Goal: Task Accomplishment & Management: Use online tool/utility

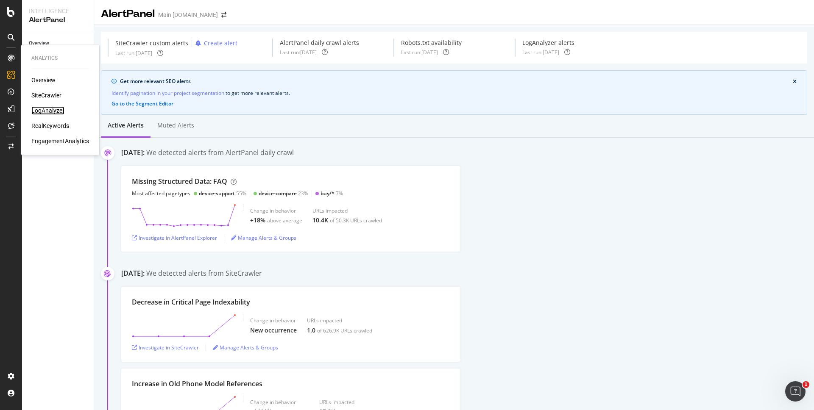
click at [49, 108] on div "LogAnalyzer" at bounding box center [47, 110] width 33 height 8
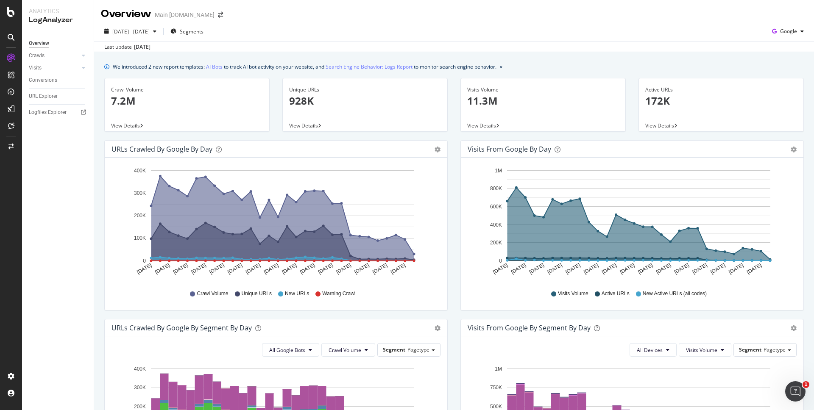
click at [581, 68] on div "We introduced 2 new report templates: AI Bots to track AI bot activity on your …" at bounding box center [454, 66] width 700 height 9
click at [142, 122] on span "View Details" at bounding box center [127, 125] width 32 height 7
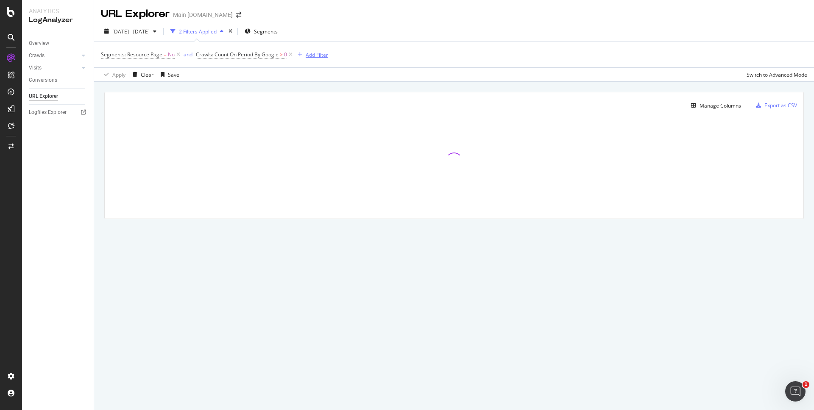
click at [317, 56] on div "Add Filter" at bounding box center [317, 54] width 22 height 7
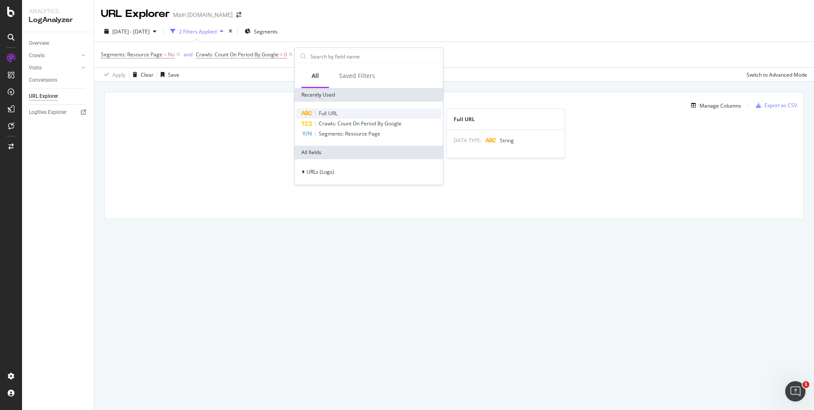
click at [349, 114] on div "Full URL" at bounding box center [368, 114] width 145 height 10
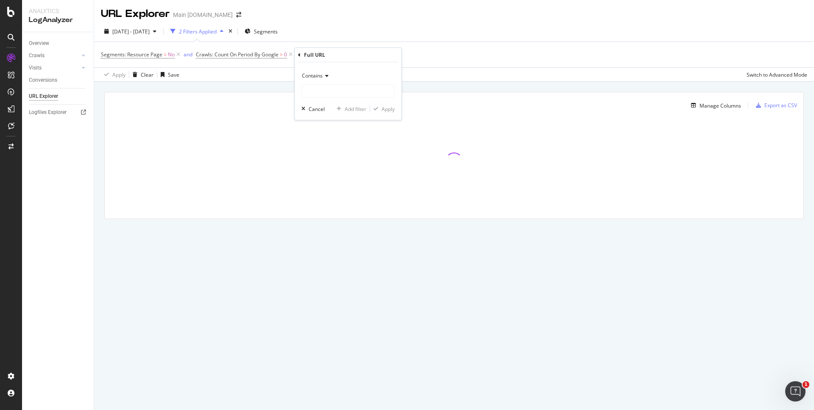
click at [321, 75] on span "Contains" at bounding box center [312, 75] width 21 height 7
drag, startPoint x: 332, startPoint y: 158, endPoint x: 338, endPoint y: 145, distance: 14.4
click at [333, 156] on div "Contains" at bounding box center [349, 159] width 91 height 11
click at [316, 91] on input "text" at bounding box center [348, 91] width 92 height 14
paste input "[URL][DOMAIN_NAME]"
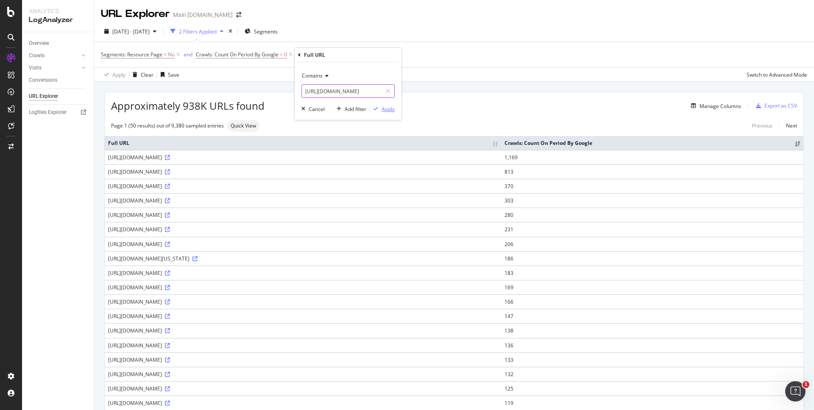
type input "[URL][DOMAIN_NAME]"
click at [388, 109] on div "Apply" at bounding box center [388, 109] width 13 height 7
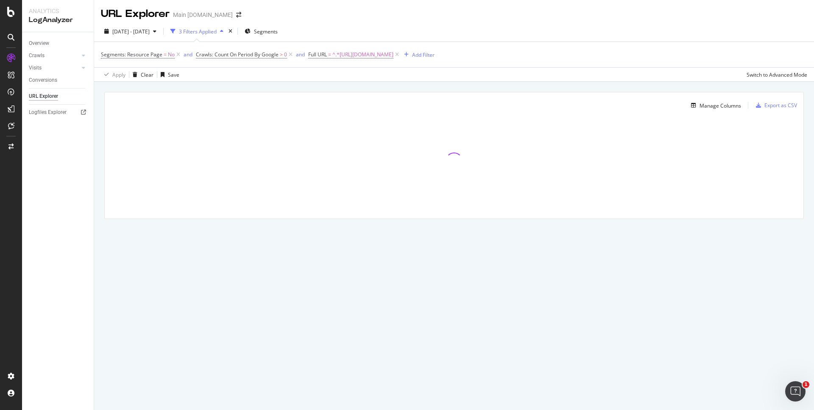
click at [475, 87] on div "Manage Columns Export as CSV Full URL Crawls: Count On Period By Google" at bounding box center [454, 165] width 720 height 167
click at [618, 87] on div "Manage Columns Export as CSV Full URL Crawls: Count On Period By Google" at bounding box center [454, 165] width 720 height 167
click at [614, 86] on div "Manage Columns Export as CSV Full URL Crawls: Count On Period By Google" at bounding box center [454, 165] width 720 height 167
click at [511, 85] on div "Manage Columns Export as CSV Full URL Crawls: Count On Period By Google" at bounding box center [454, 165] width 720 height 167
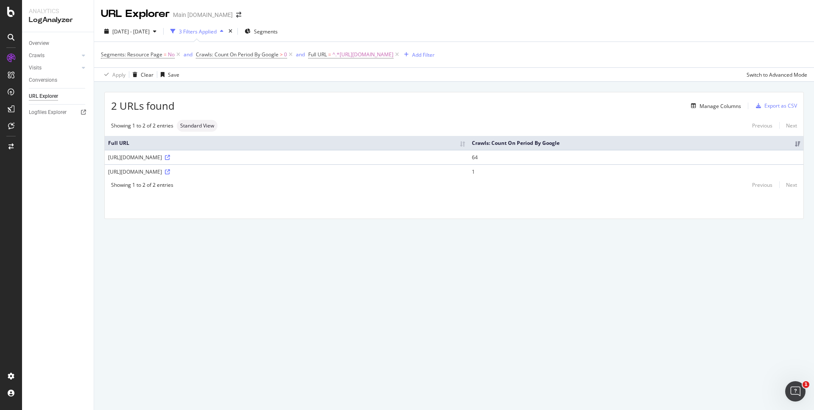
click at [479, 76] on div "Apply Clear Save Switch to Advanced Mode" at bounding box center [454, 74] width 720 height 14
click at [59, 126] on div "RealKeywords" at bounding box center [50, 126] width 38 height 8
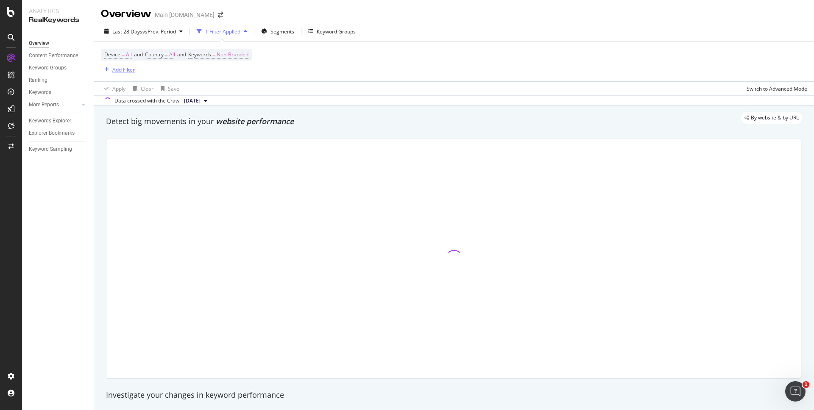
click at [121, 70] on div "Add Filter" at bounding box center [123, 69] width 22 height 7
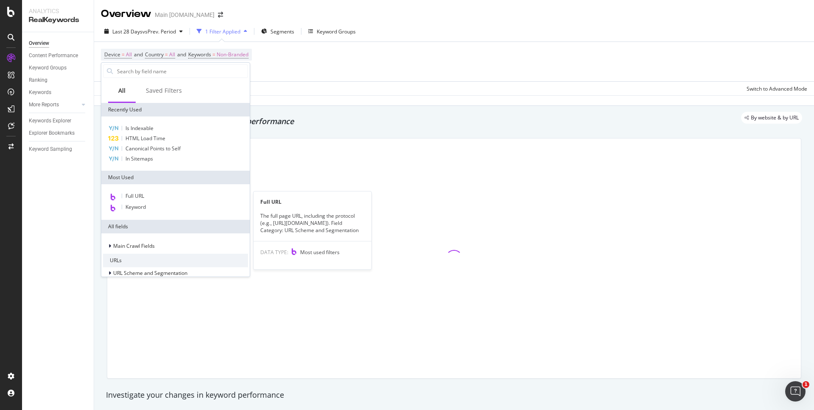
click at [168, 195] on div "Full URL" at bounding box center [175, 196] width 145 height 11
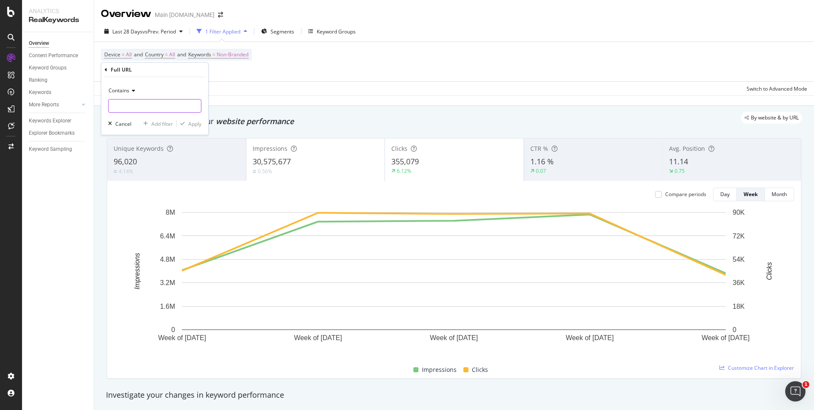
click at [168, 103] on input "text" at bounding box center [155, 106] width 92 height 14
type input "es-us"
click at [201, 122] on div "Apply" at bounding box center [194, 123] width 13 height 7
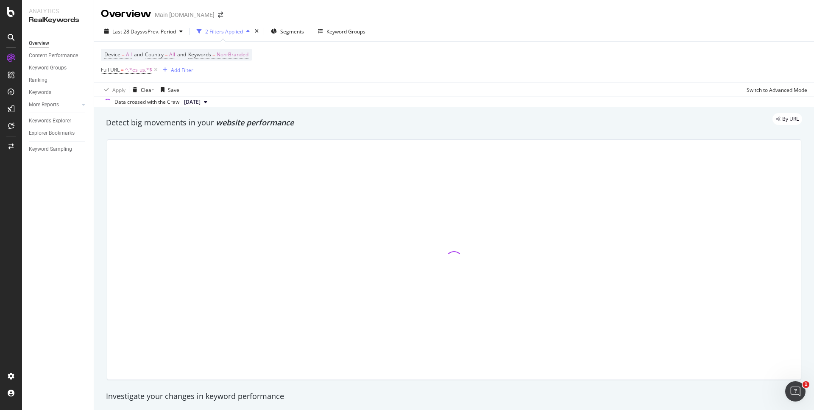
click at [483, 128] on div "Detect big movements in your website performance" at bounding box center [454, 122] width 696 height 11
click at [665, 120] on div "By URL" at bounding box center [450, 119] width 705 height 12
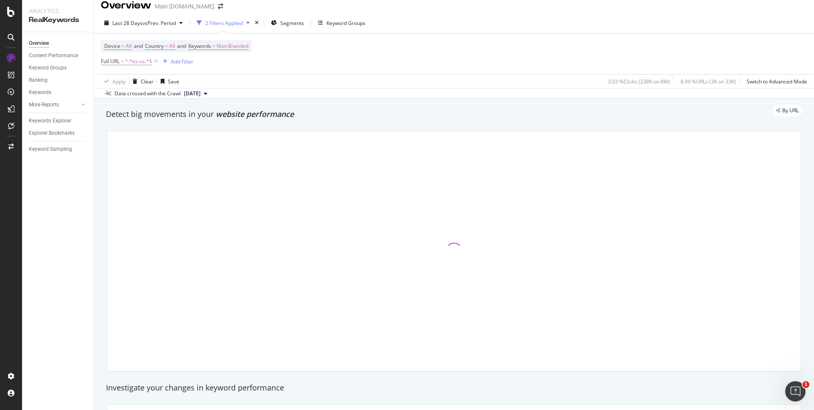
scroll to position [15, 0]
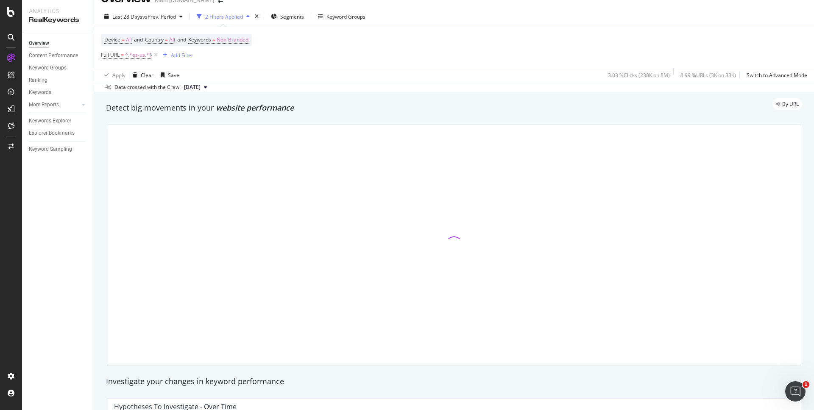
click at [689, 114] on div "Detect big movements in your website performance" at bounding box center [454, 108] width 705 height 20
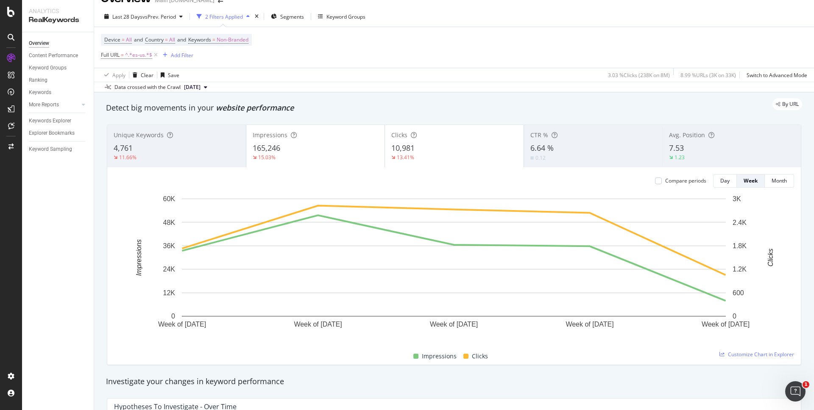
click at [689, 106] on div "By URL" at bounding box center [450, 104] width 705 height 12
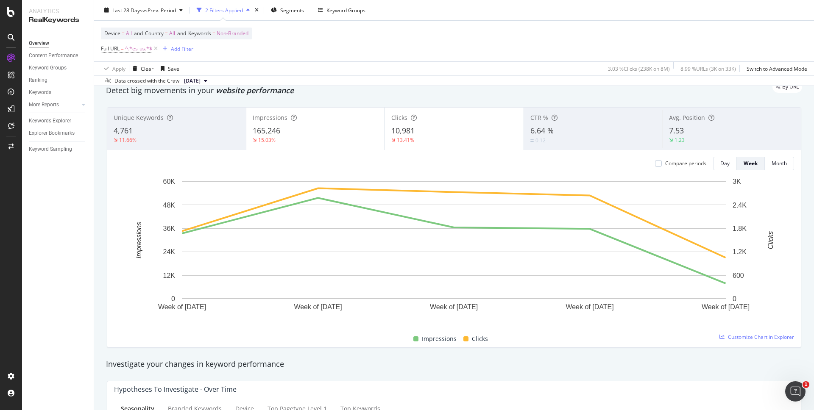
scroll to position [24, 0]
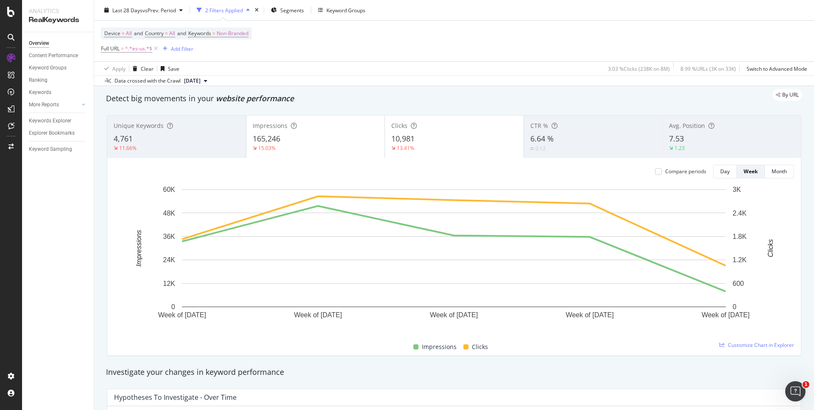
click at [595, 105] on div "Detect big movements in your website performance" at bounding box center [454, 99] width 705 height 20
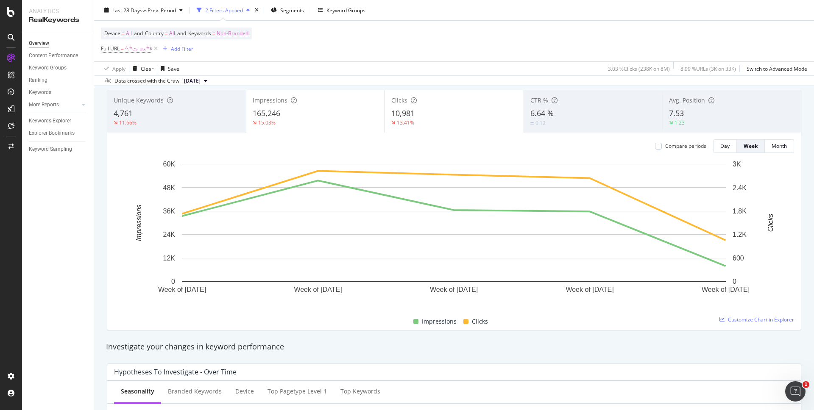
scroll to position [0, 0]
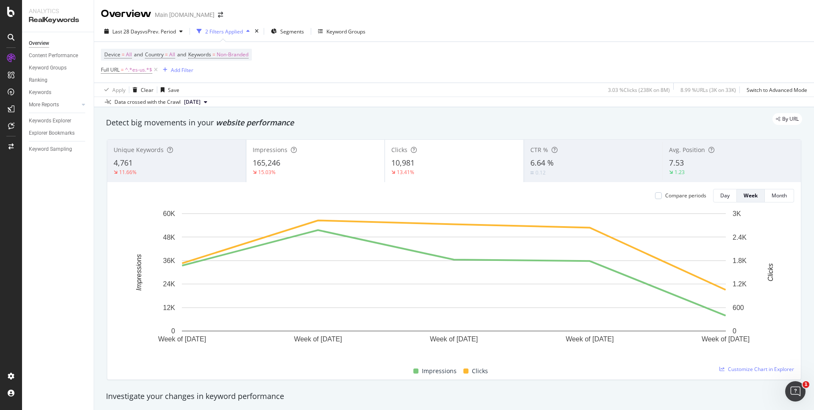
click at [690, 122] on div "By URL" at bounding box center [450, 119] width 705 height 12
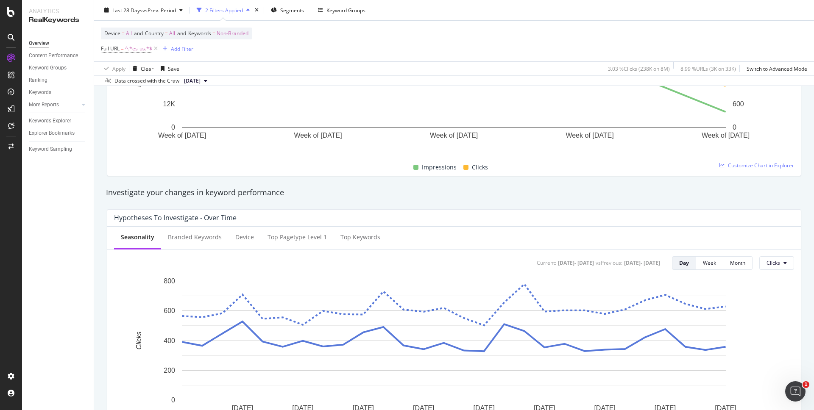
scroll to position [197, 0]
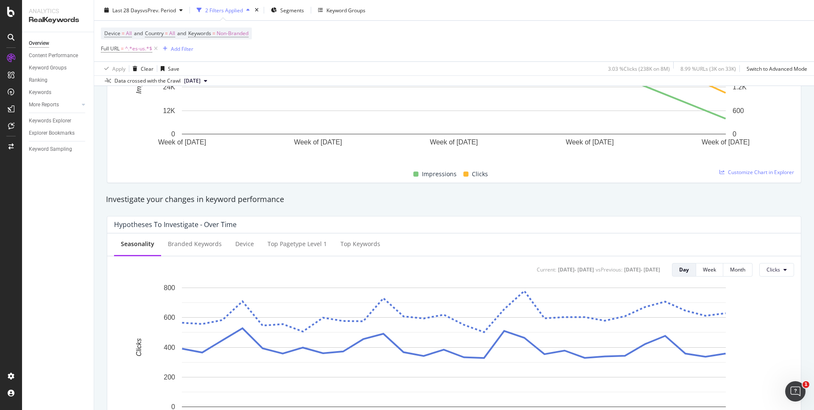
click at [771, 200] on div "Investigate your changes in keyword performance" at bounding box center [454, 199] width 696 height 11
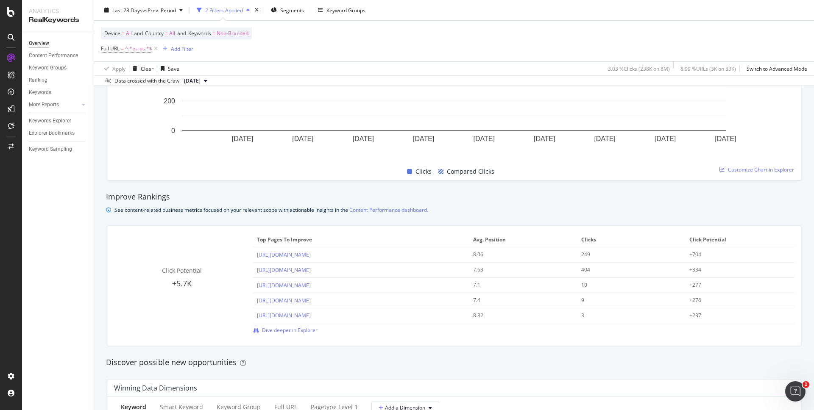
scroll to position [473, 0]
click at [762, 205] on div "Improve Rankings See content-related business metrics focused on your relevant …" at bounding box center [454, 203] width 705 height 23
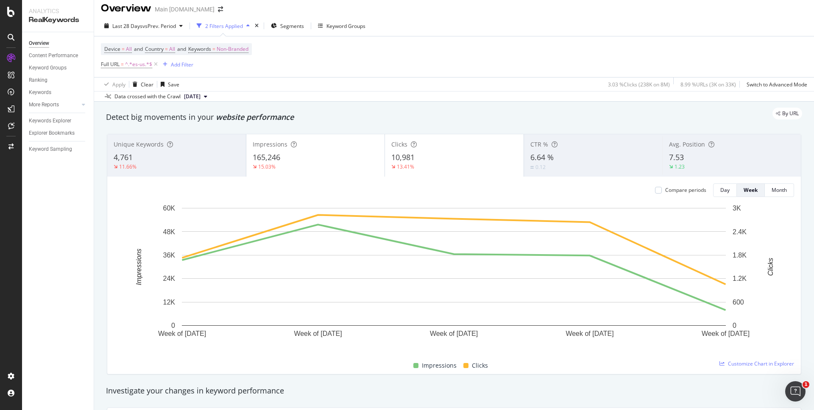
scroll to position [0, 0]
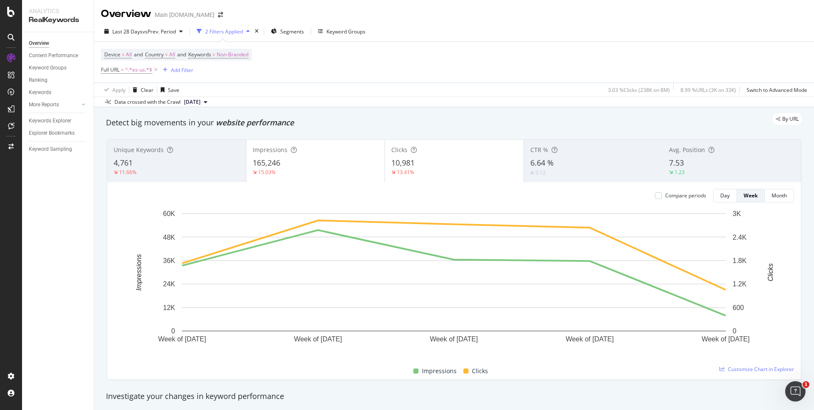
click at [427, 62] on div "Device = All and Country = All and Keywords = Non-Branded Full URL = ^.*es-us.*…" at bounding box center [454, 62] width 706 height 41
click at [173, 31] on span "vs Prev. Period" at bounding box center [158, 31] width 33 height 7
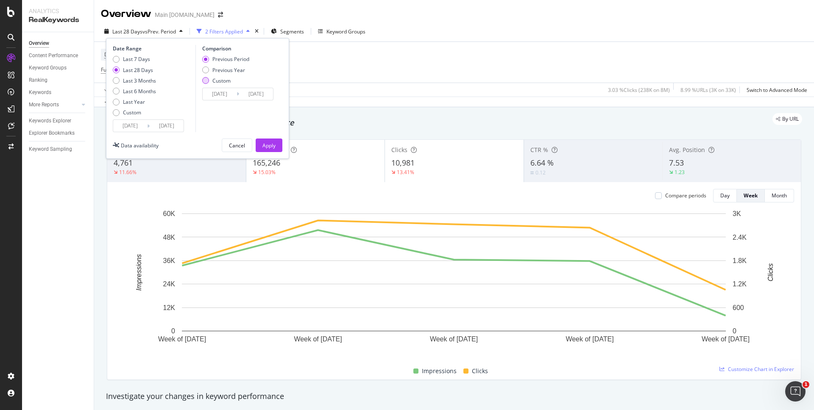
click at [207, 81] on div "Custom" at bounding box center [205, 80] width 7 height 7
click at [231, 95] on input "[DATE]" at bounding box center [220, 94] width 34 height 12
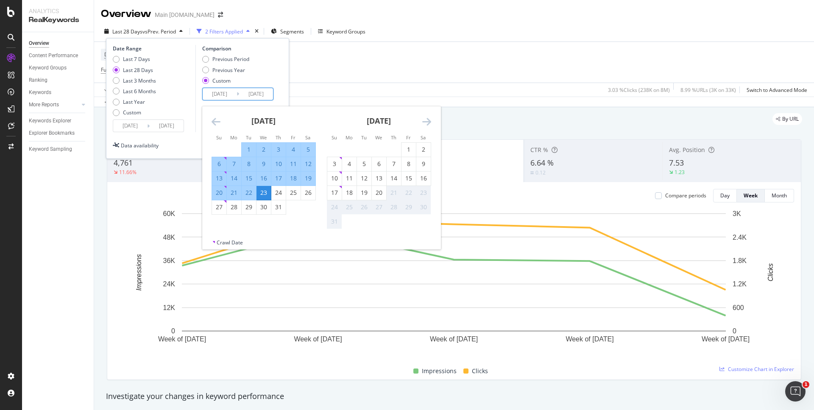
click at [215, 120] on icon "Move backward to switch to the previous month." at bounding box center [216, 122] width 9 height 10
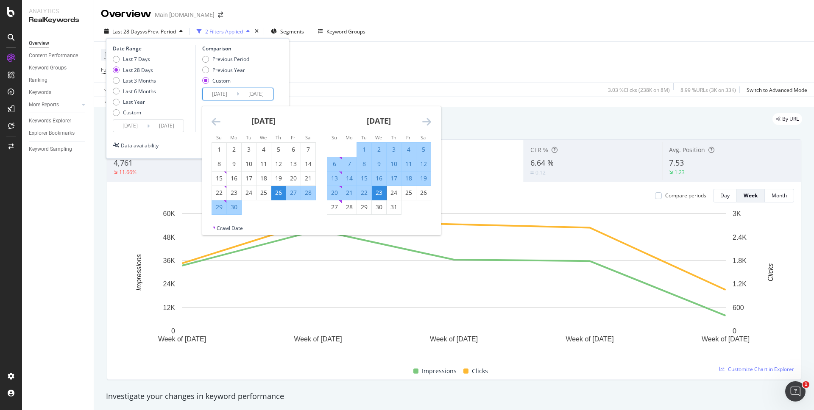
click at [215, 120] on icon "Move backward to switch to the previous month." at bounding box center [216, 122] width 9 height 10
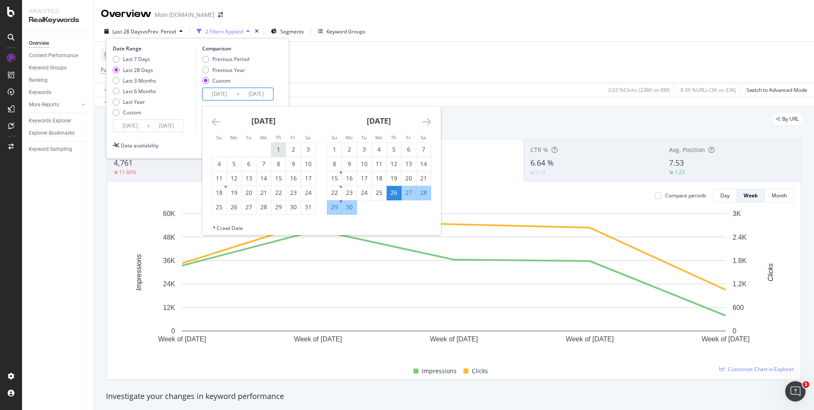
click at [273, 145] on div "1" at bounding box center [278, 149] width 14 height 8
type input "[DATE]"
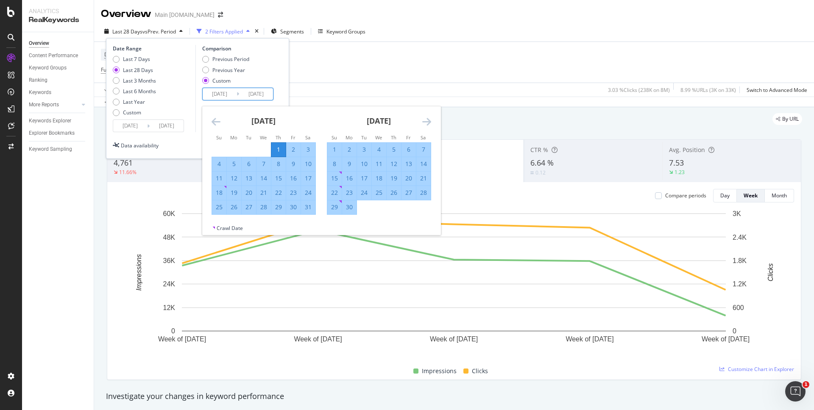
click at [263, 208] on div "28" at bounding box center [264, 207] width 14 height 8
type input "[DATE]"
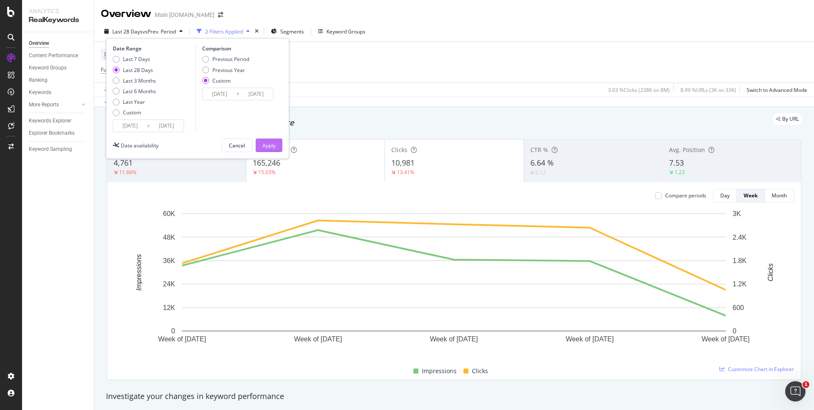
click at [267, 148] on div "Apply" at bounding box center [268, 145] width 13 height 7
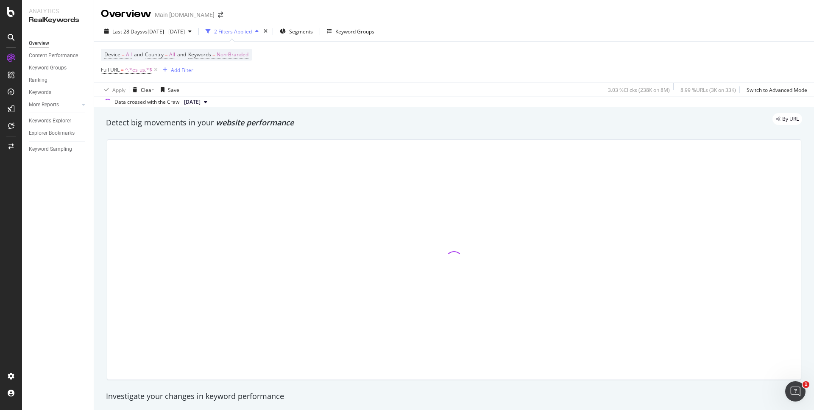
click at [663, 116] on div "By URL" at bounding box center [450, 119] width 705 height 12
click at [712, 117] on div "By URL" at bounding box center [450, 119] width 705 height 12
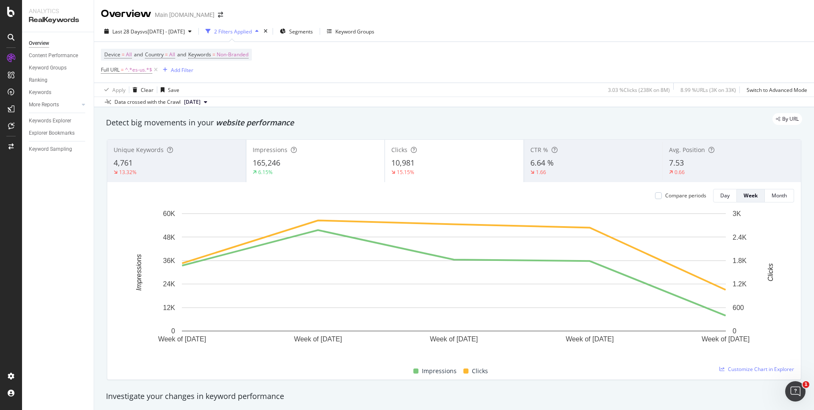
click at [712, 117] on div "By URL" at bounding box center [450, 119] width 705 height 12
click at [728, 120] on div "By URL" at bounding box center [450, 119] width 705 height 12
click at [695, 120] on div "By URL" at bounding box center [450, 119] width 705 height 12
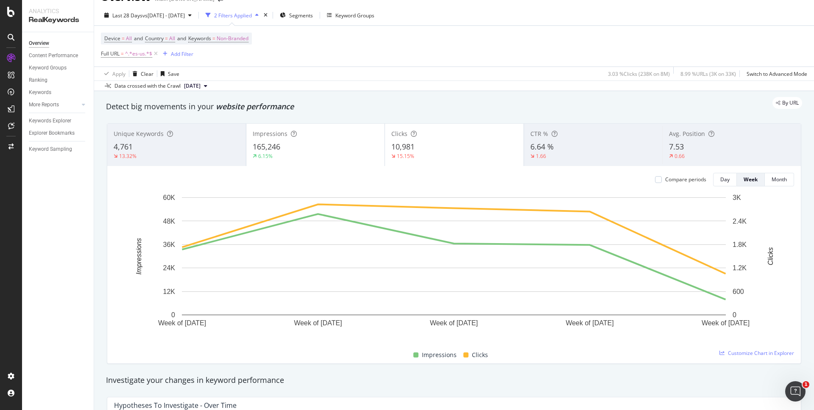
scroll to position [20, 0]
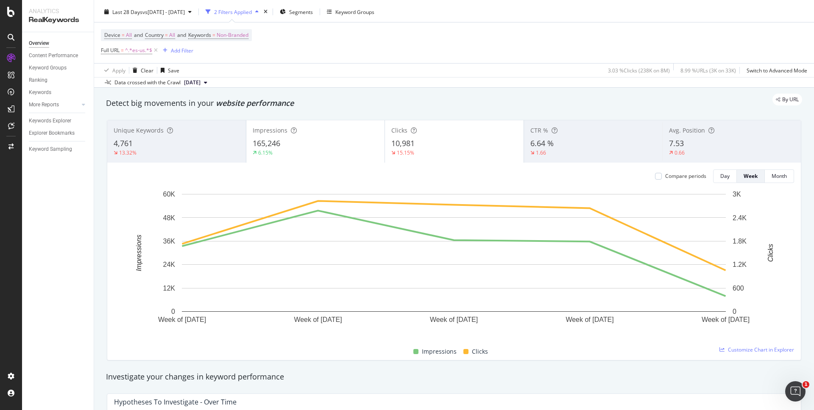
click at [626, 98] on div "By URL" at bounding box center [450, 100] width 705 height 12
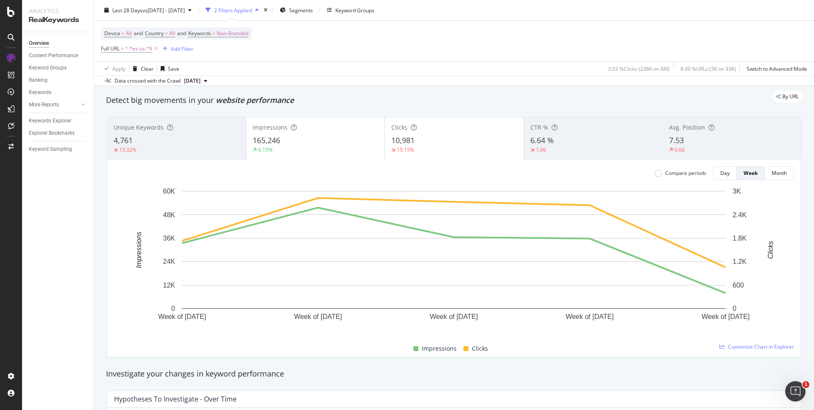
click at [687, 96] on div "By URL" at bounding box center [450, 97] width 705 height 12
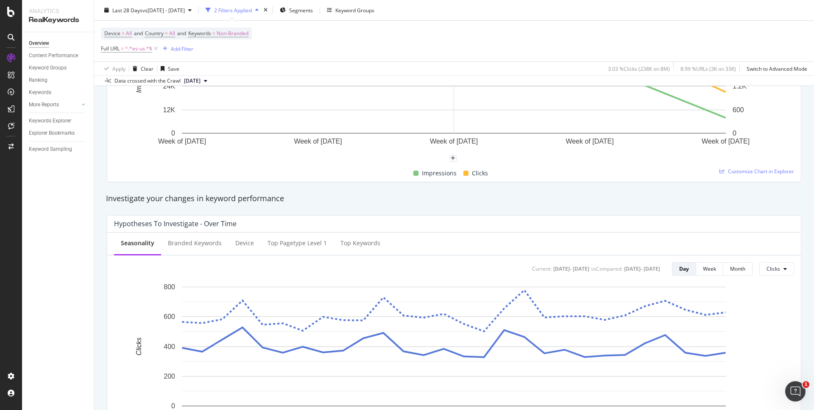
scroll to position [200, 0]
click at [663, 189] on div "Investigate your changes in keyword performance" at bounding box center [454, 197] width 705 height 20
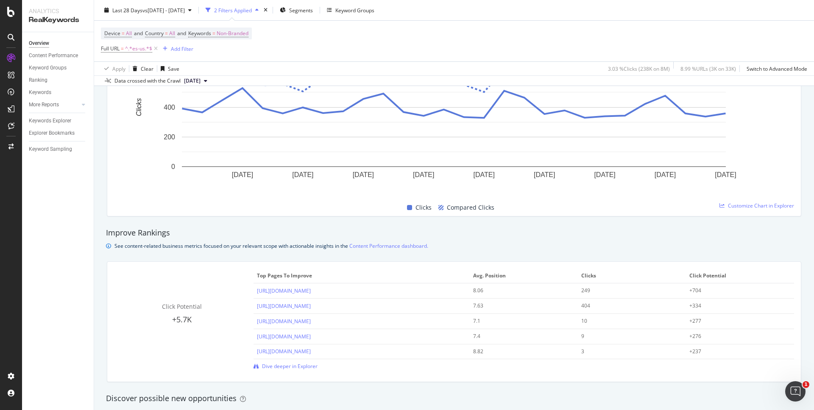
scroll to position [443, 0]
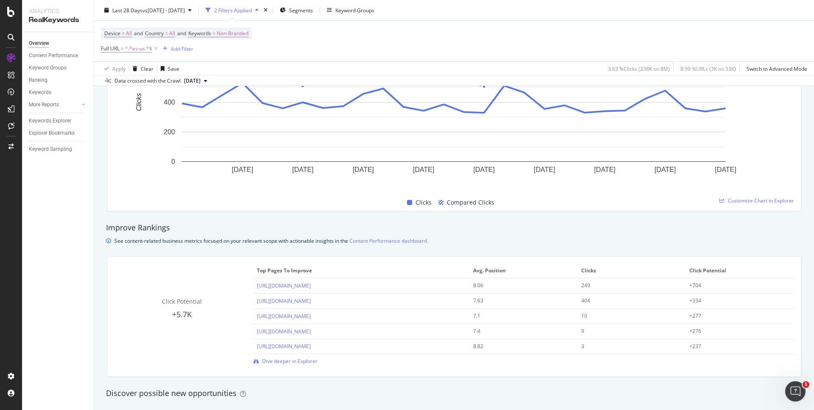
click at [661, 233] on div "Improve Rankings See content-related business metrics focused on your relevant …" at bounding box center [454, 234] width 705 height 23
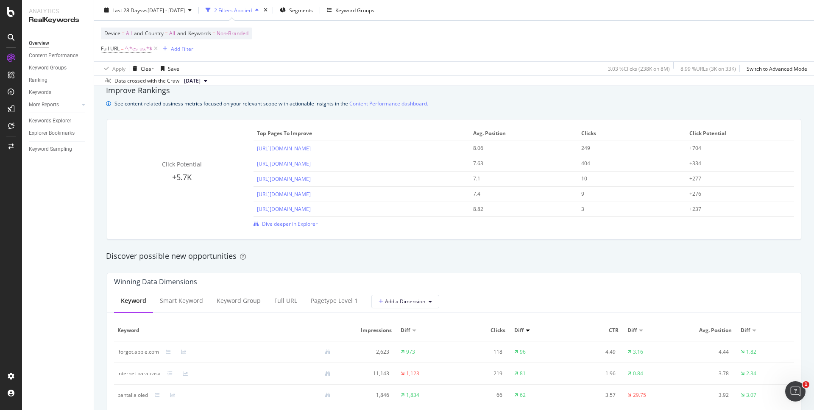
click at [631, 256] on div "Discover possible new opportunities" at bounding box center [454, 256] width 696 height 11
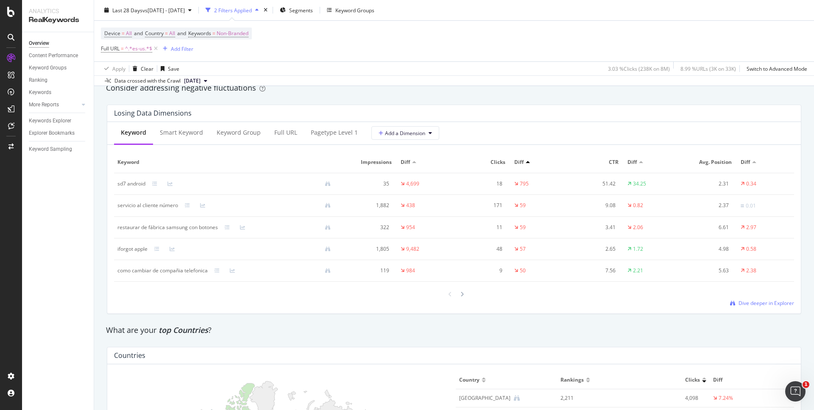
scroll to position [991, 0]
click at [743, 323] on div "What are your top Countries ?" at bounding box center [454, 330] width 705 height 20
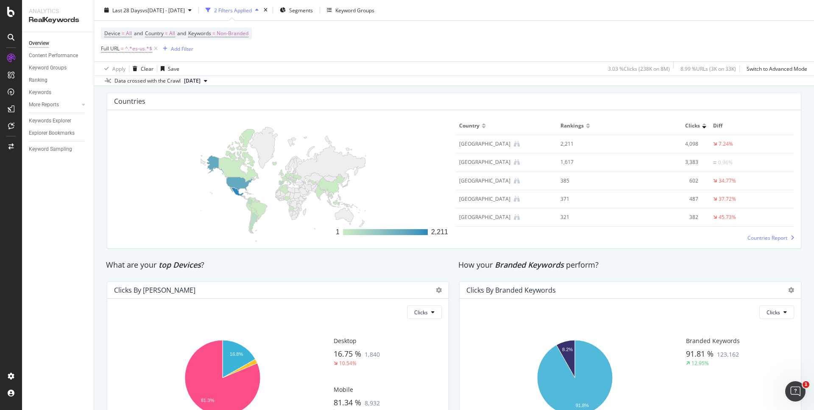
click at [752, 258] on div "How your Branded Keywords perform?" at bounding box center [630, 266] width 352 height 20
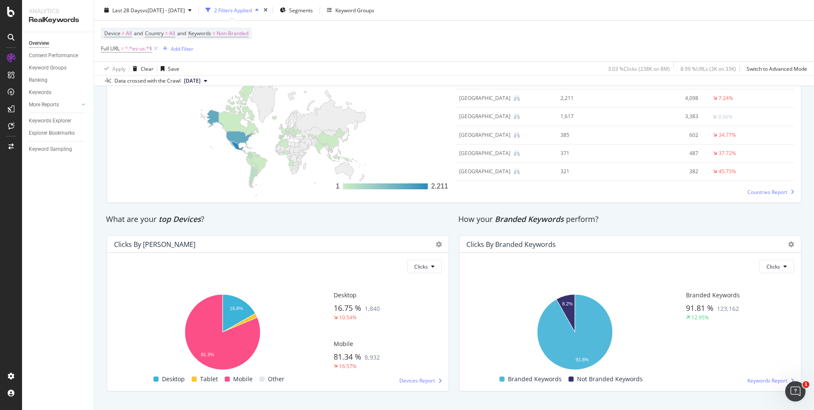
scroll to position [1309, 0]
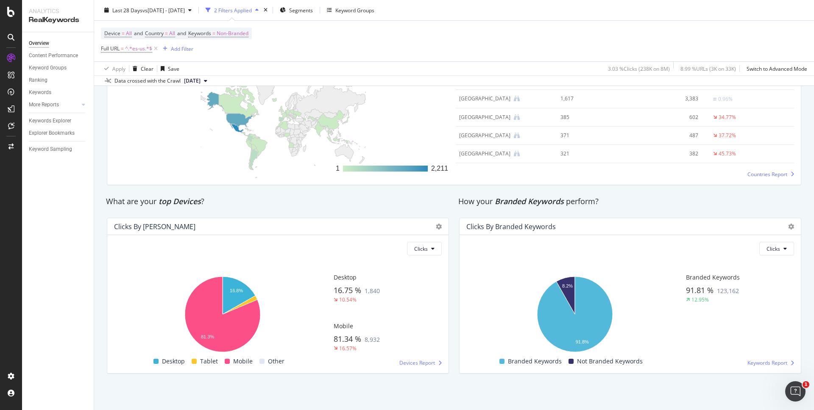
click at [715, 201] on div "How your Branded Keywords perform?" at bounding box center [630, 201] width 344 height 11
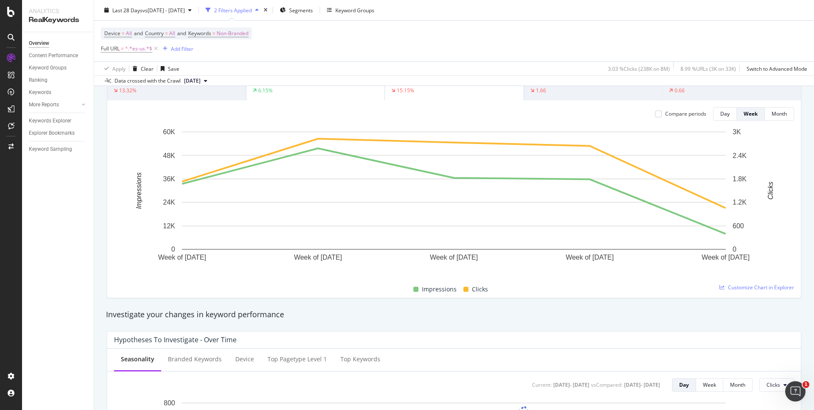
scroll to position [81, 0]
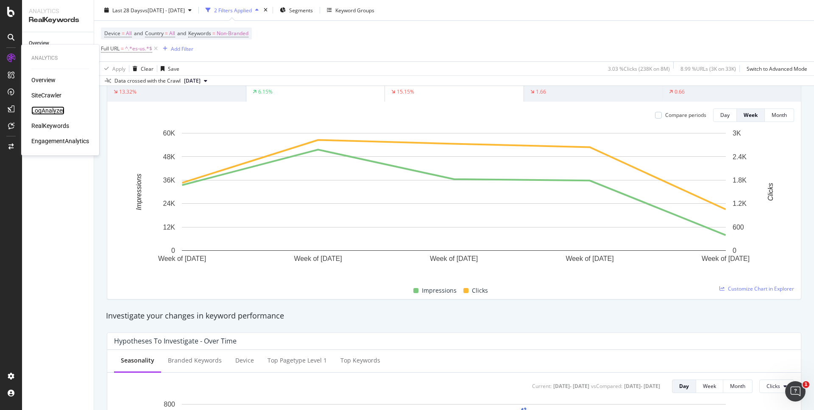
click at [48, 109] on div "LogAnalyzer" at bounding box center [47, 110] width 33 height 8
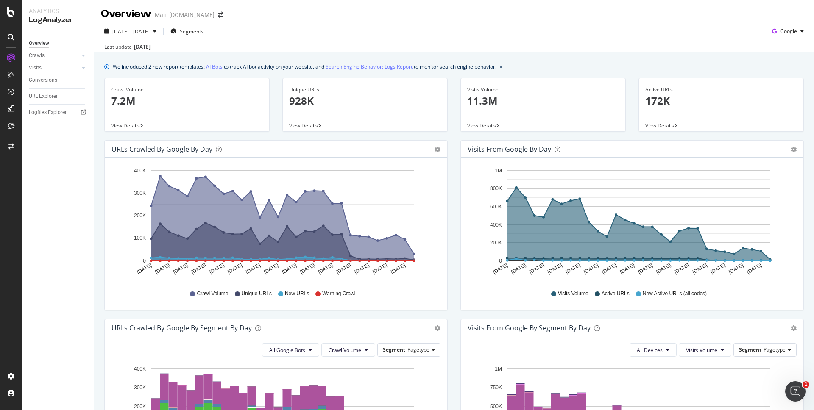
click at [645, 75] on div "We introduced 2 new report templates: AI Bots to track AI bot activity on your …" at bounding box center [454, 379] width 720 height 655
click at [743, 61] on div "We introduced 2 new report templates: AI Bots to track AI bot activity on your …" at bounding box center [454, 379] width 720 height 655
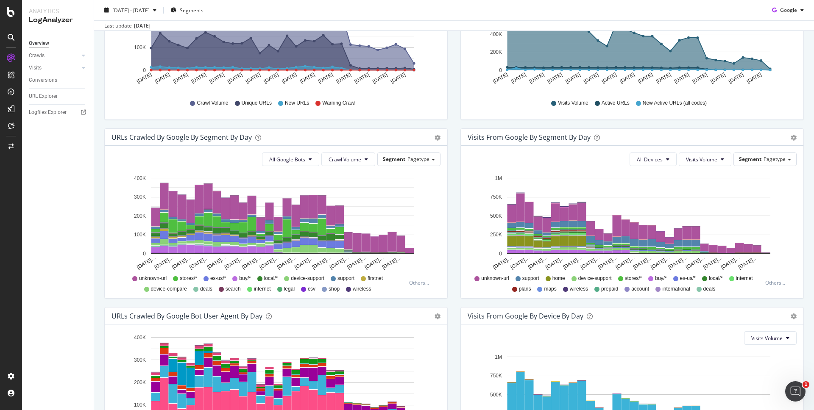
click at [723, 124] on div "Visits from Google by day Area Table Hold CMD (⌘) while clicking to filter the …" at bounding box center [632, 39] width 356 height 179
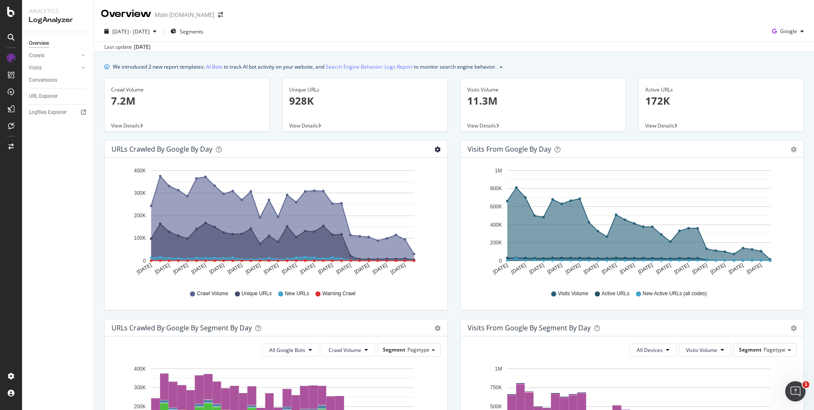
click at [436, 151] on icon "gear" at bounding box center [438, 150] width 6 height 6
click at [456, 139] on div "Visits Volume 11.3M View Details" at bounding box center [543, 109] width 178 height 62
click at [801, 149] on div "Visits from Google by day Area Table" at bounding box center [632, 149] width 343 height 17
click at [441, 150] on icon "gear" at bounding box center [438, 150] width 6 height 6
click at [679, 137] on div "Active URLs 172K View Details" at bounding box center [721, 109] width 178 height 62
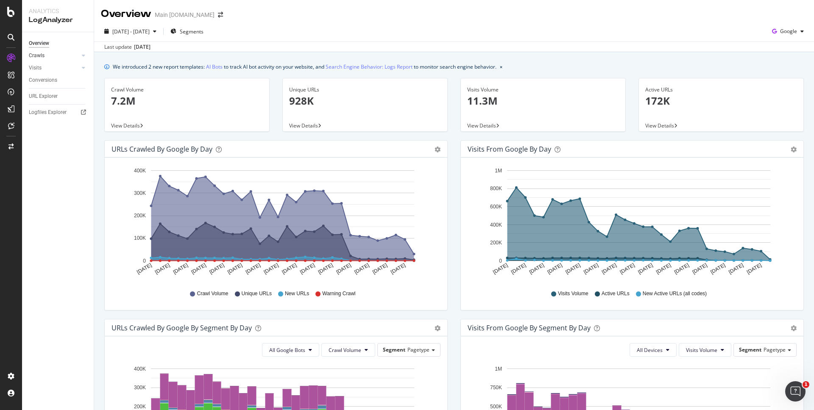
click at [80, 54] on div at bounding box center [83, 55] width 8 height 8
click at [43, 65] on div "Daily Distribution" at bounding box center [52, 68] width 39 height 9
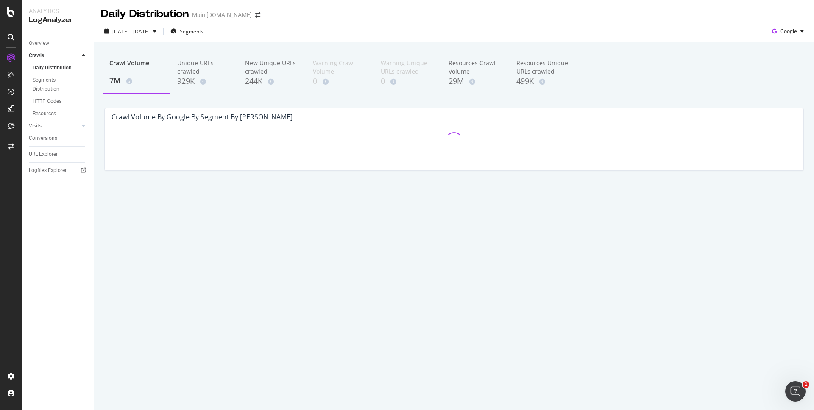
click at [719, 83] on div "Crawl Volume 7M Unique URLs crawled 929K New Unique URLs crawled 244K Warning C…" at bounding box center [454, 73] width 717 height 42
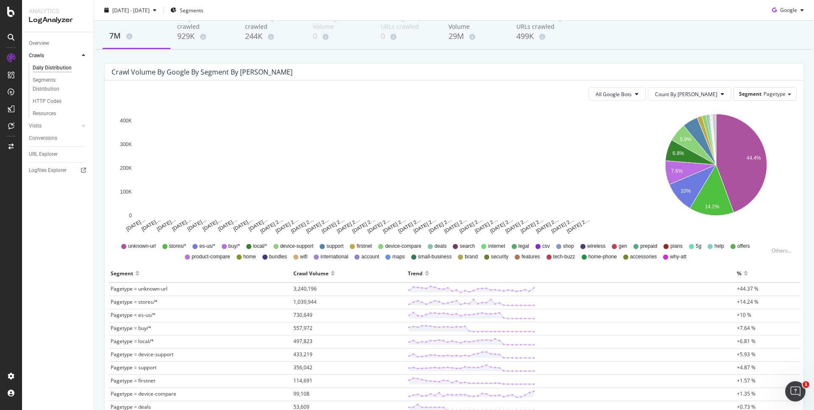
scroll to position [51, 0]
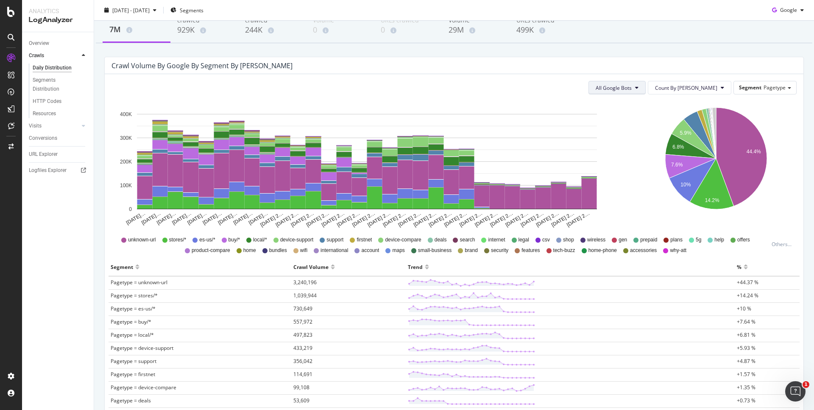
click at [646, 92] on button "All Google Bots" at bounding box center [617, 88] width 57 height 14
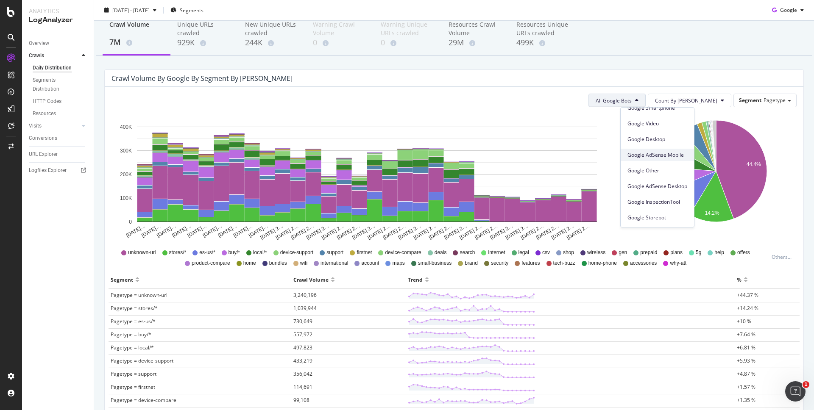
scroll to position [0, 0]
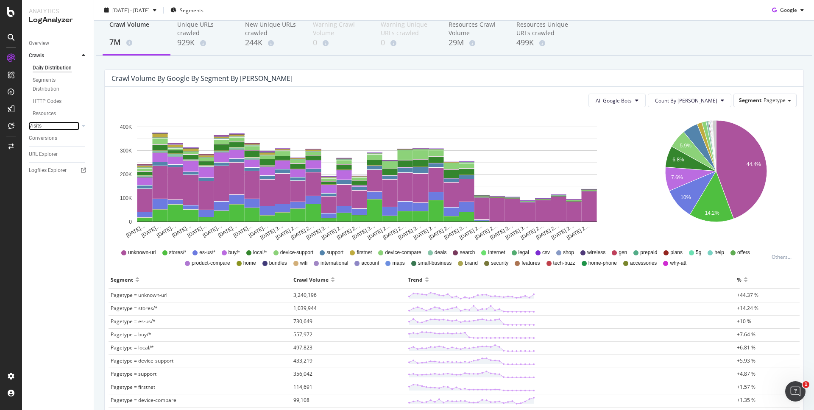
click at [75, 126] on div at bounding box center [75, 126] width 8 height 8
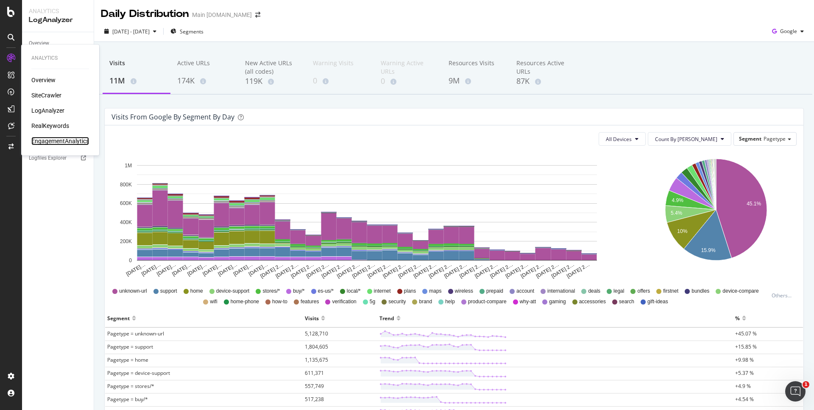
click at [54, 143] on div "EngagementAnalytics" at bounding box center [60, 141] width 58 height 8
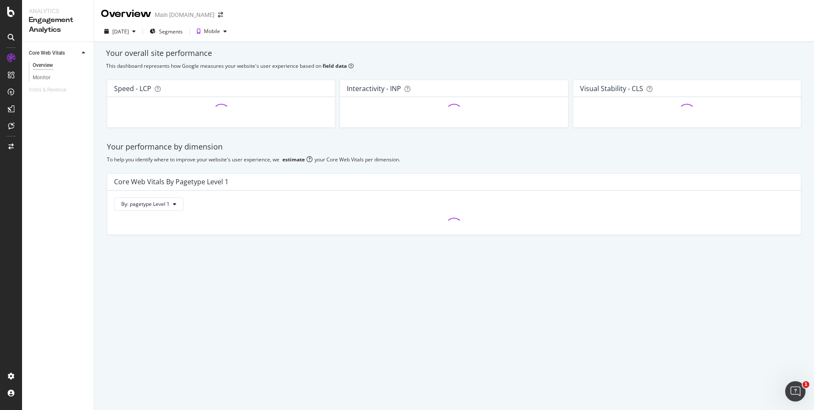
click at [723, 56] on div "Your overall site performance" at bounding box center [454, 53] width 696 height 11
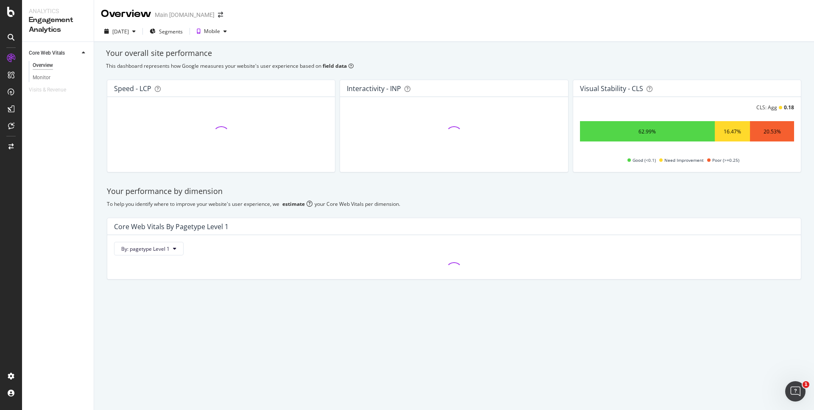
click at [535, 65] on div "This dashboard represents how Google measures your website's user experience ba…" at bounding box center [454, 65] width 696 height 7
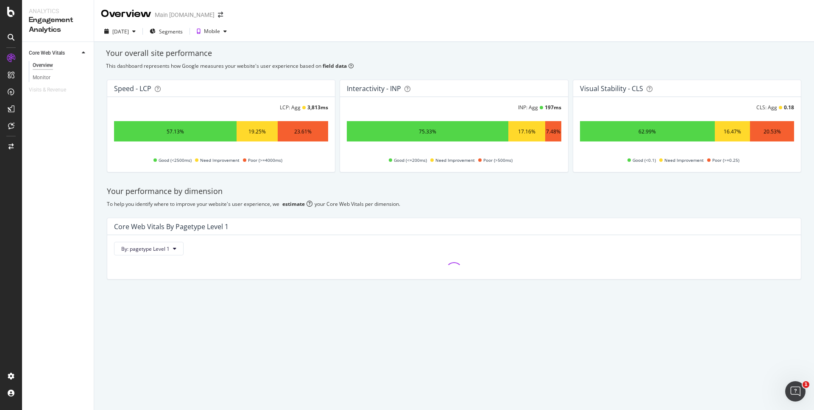
click at [666, 59] on div "Your overall site performance This dashboard represents how Google measures you…" at bounding box center [454, 179] width 720 height 274
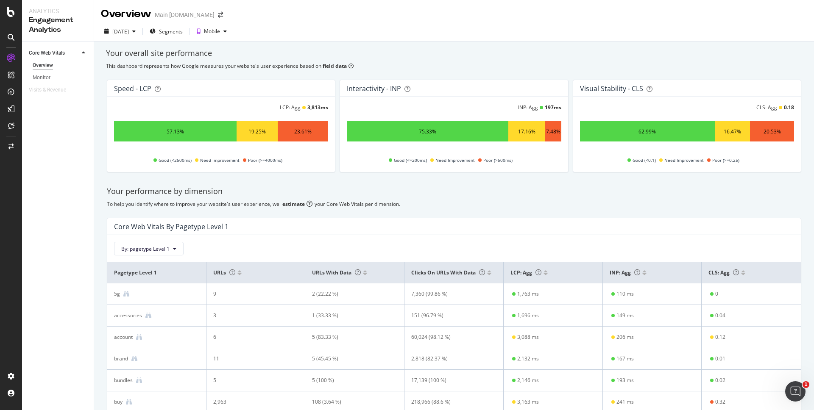
click at [678, 56] on div "Your overall site performance" at bounding box center [454, 53] width 696 height 11
click at [594, 64] on div "This dashboard represents how Google measures your website's user experience ba…" at bounding box center [454, 65] width 696 height 7
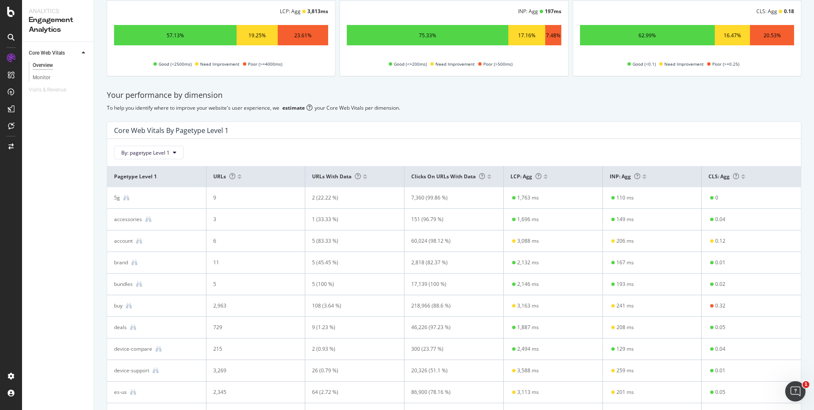
scroll to position [97, 0]
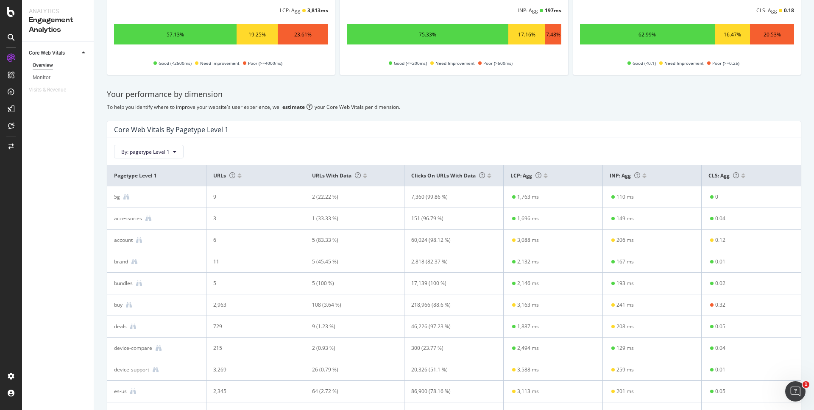
click at [628, 92] on div "Your performance by dimension" at bounding box center [454, 94] width 695 height 11
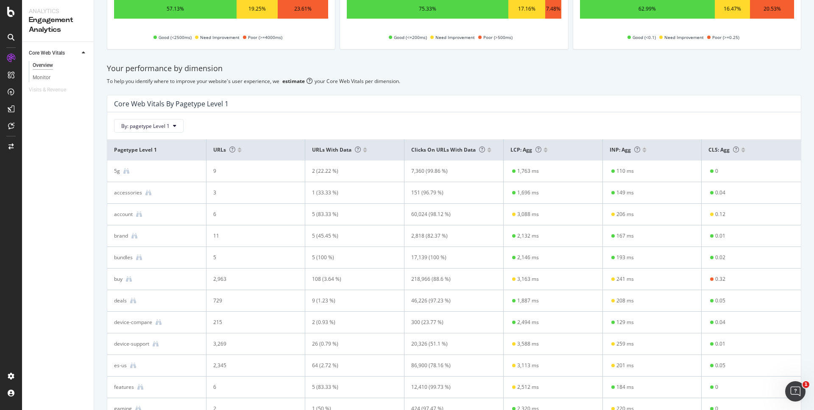
scroll to position [0, 0]
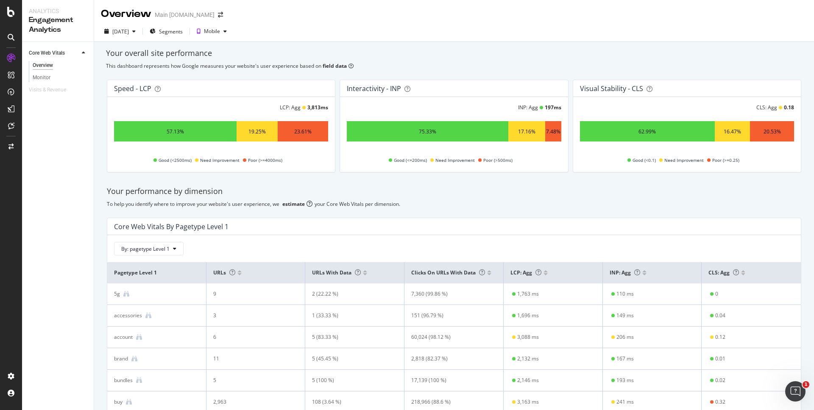
click at [45, 77] on div "Monitor" at bounding box center [42, 77] width 18 height 9
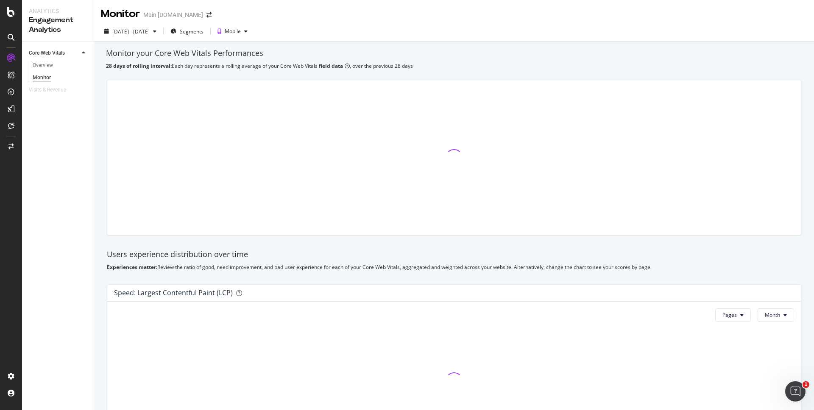
click at [580, 56] on div "Monitor your Core Web Vitals Performances" at bounding box center [454, 53] width 696 height 11
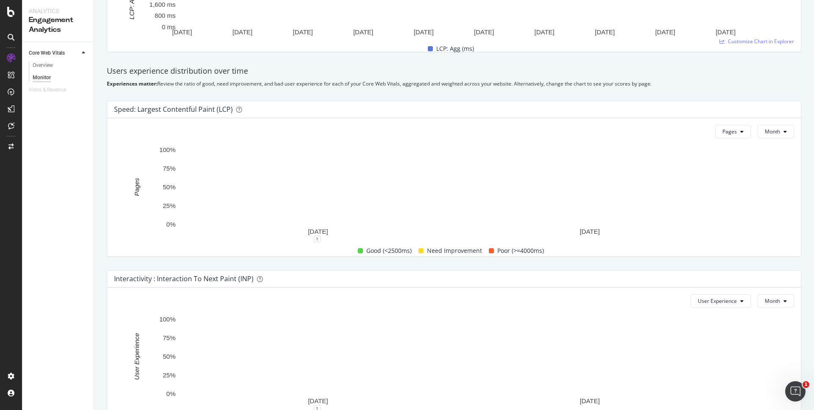
scroll to position [191, 0]
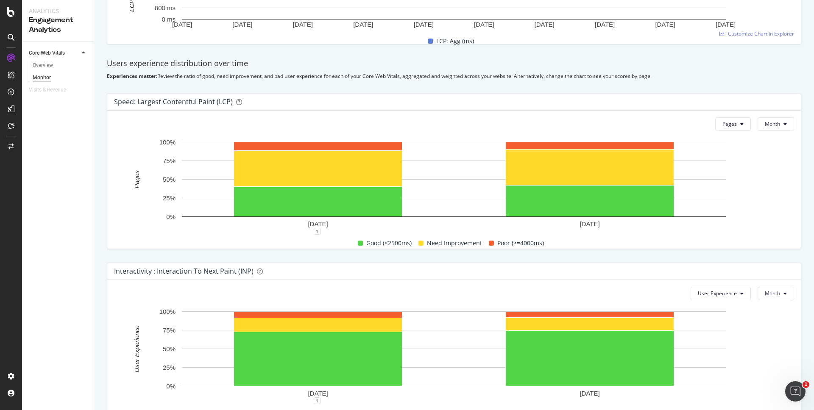
click at [658, 67] on div "Users experience distribution over time" at bounding box center [454, 63] width 695 height 11
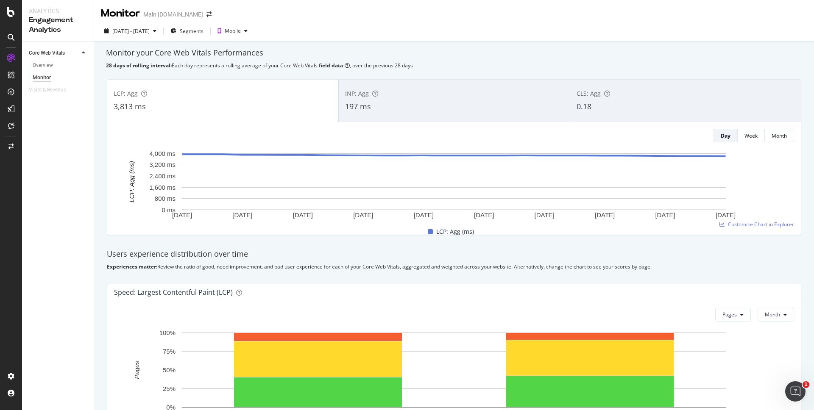
scroll to position [0, 0]
click at [49, 64] on div "Overview" at bounding box center [43, 65] width 20 height 9
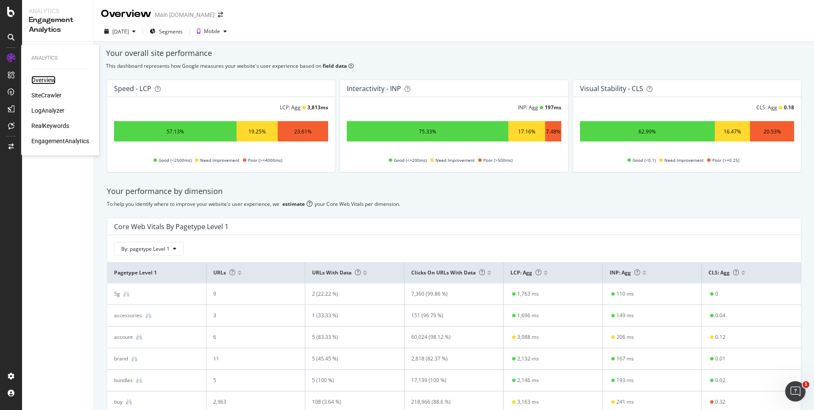
click at [49, 79] on div "Overview" at bounding box center [43, 80] width 24 height 8
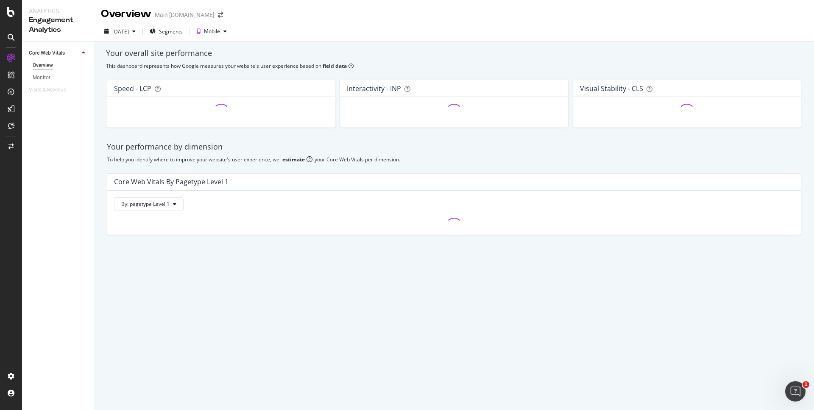
click at [455, 154] on div "Your performance by dimension To help you identify where to improve your websit…" at bounding box center [454, 188] width 705 height 107
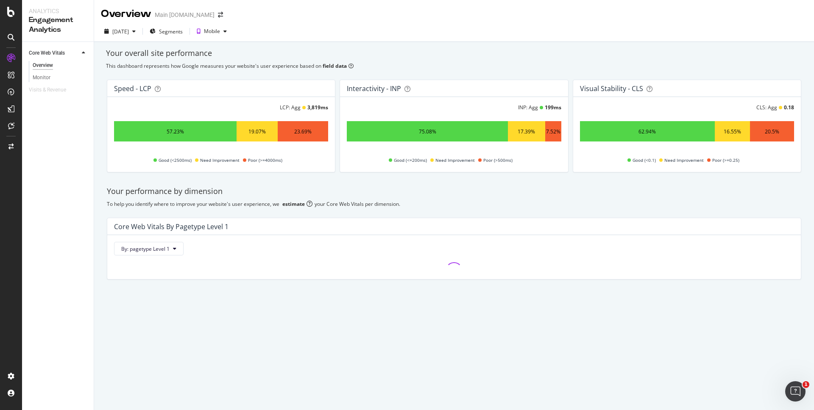
click at [520, 186] on div "Your performance by dimension" at bounding box center [454, 191] width 695 height 11
click at [514, 193] on div "Your performance by dimension" at bounding box center [454, 191] width 695 height 11
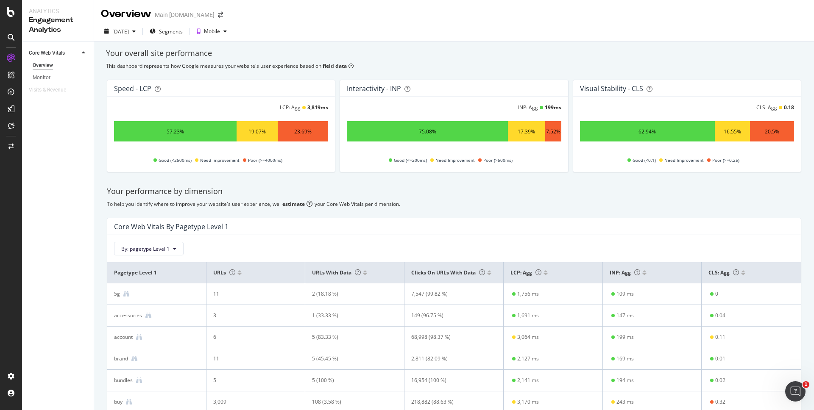
click at [617, 56] on div "Your overall site performance" at bounding box center [454, 53] width 696 height 11
click at [47, 95] on div "SiteCrawler" at bounding box center [46, 95] width 30 height 8
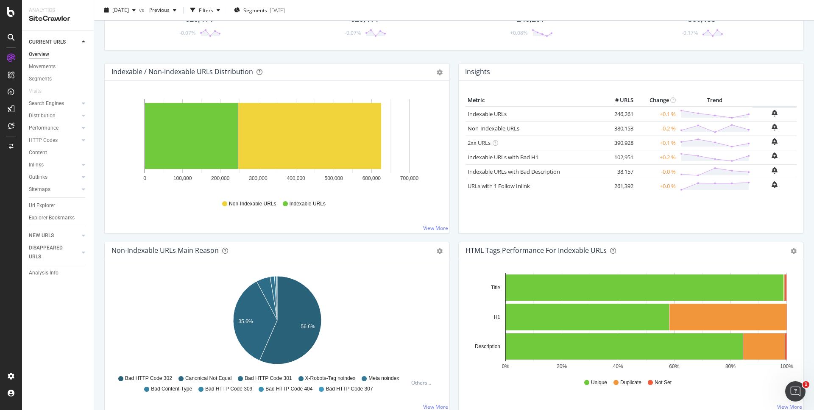
click at [748, 58] on div "Crawled URLs 626,414 -0.07% Discovered URLs 626,414 -0.07% Indexable URLs 246,2…" at bounding box center [454, 26] width 708 height 75
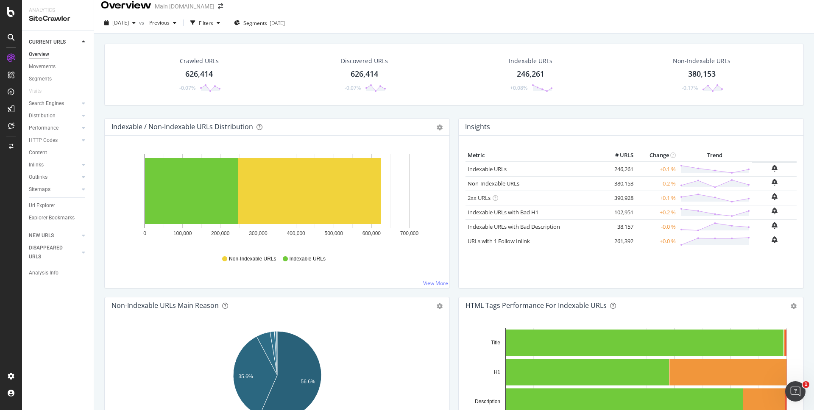
scroll to position [8, 0]
click at [199, 75] on div "626,414" at bounding box center [199, 74] width 28 height 11
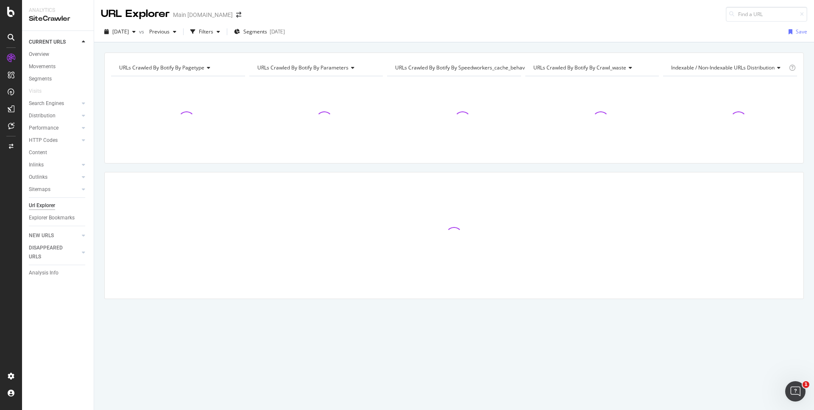
click at [739, 46] on div "URLs Crawled By Botify By pagetype Chart (by Value) Table Expand Export as CSV …" at bounding box center [454, 52] width 720 height 20
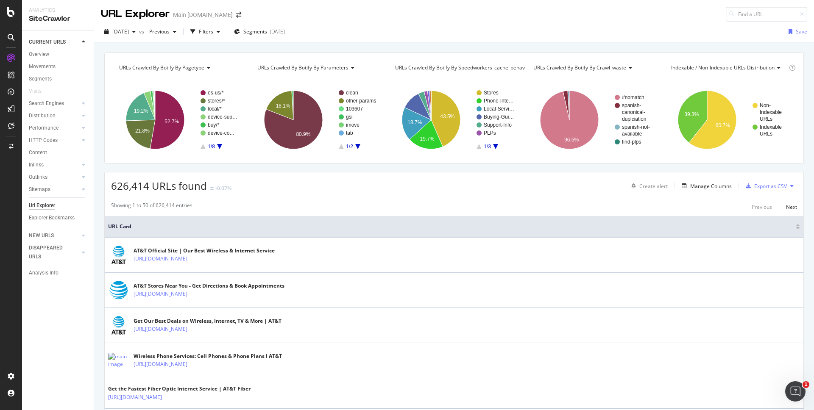
click at [752, 45] on div "URLs Crawled By Botify By pagetype Chart (by Value) Table Expand Export as CSV …" at bounding box center [454, 52] width 720 height 20
click at [553, 187] on div "626,414 URLs found -0.07% Create alert Manage Columns Export as CSV" at bounding box center [454, 183] width 699 height 21
click at [770, 187] on div "Export as CSV" at bounding box center [770, 186] width 33 height 7
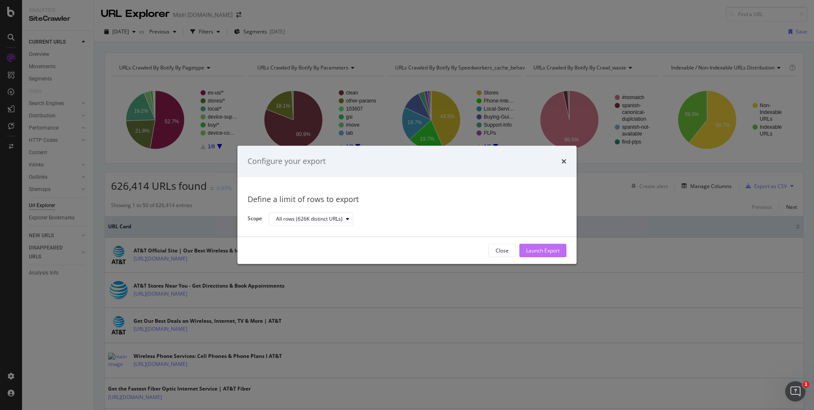
click at [540, 250] on div "Launch Export" at bounding box center [542, 250] width 33 height 7
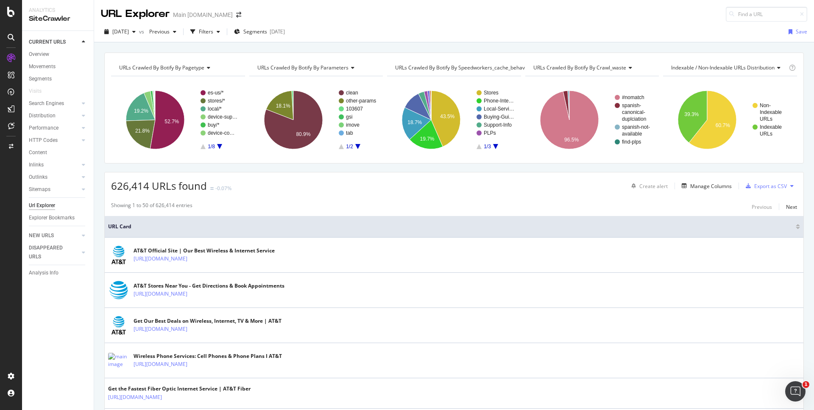
click at [77, 104] on div at bounding box center [75, 103] width 8 height 8
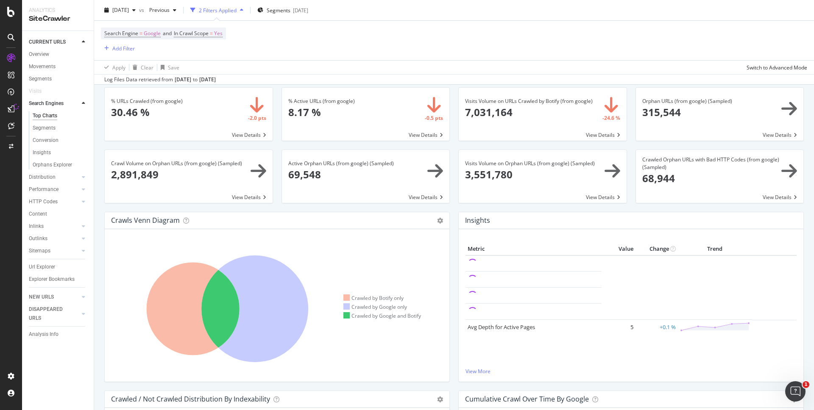
scroll to position [8, 0]
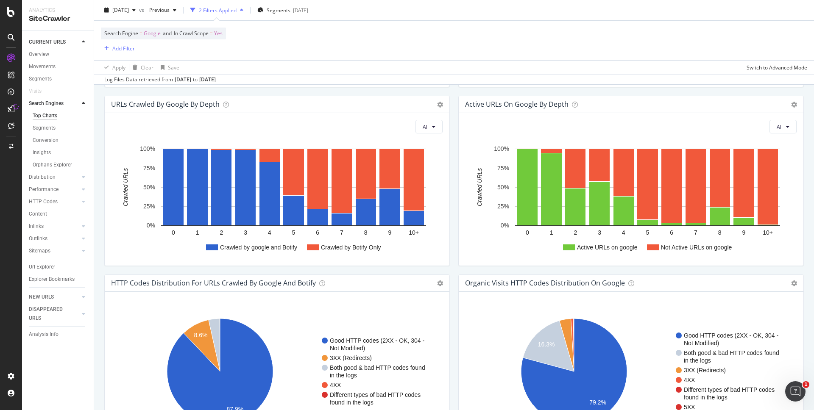
scroll to position [504, 0]
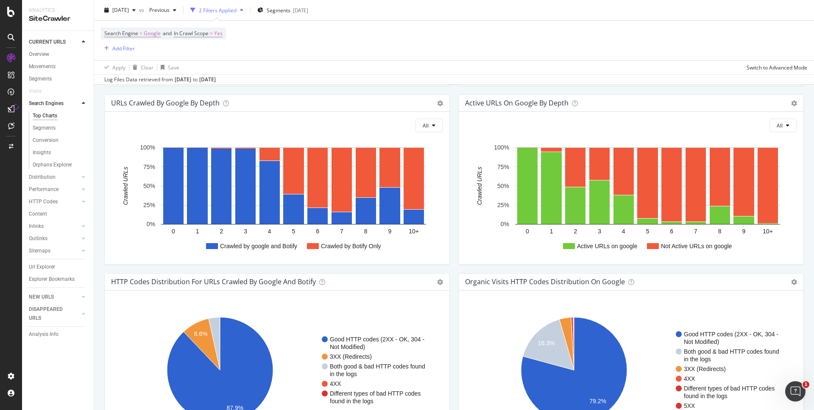
click at [710, 104] on div "Active URLs on google by depth Chart (by Value) Chart (by Percentage) Table Exp…" at bounding box center [631, 103] width 345 height 17
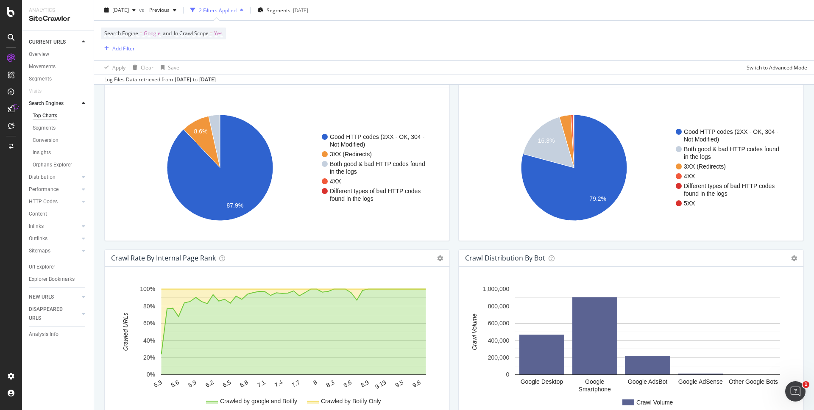
scroll to position [721, 0]
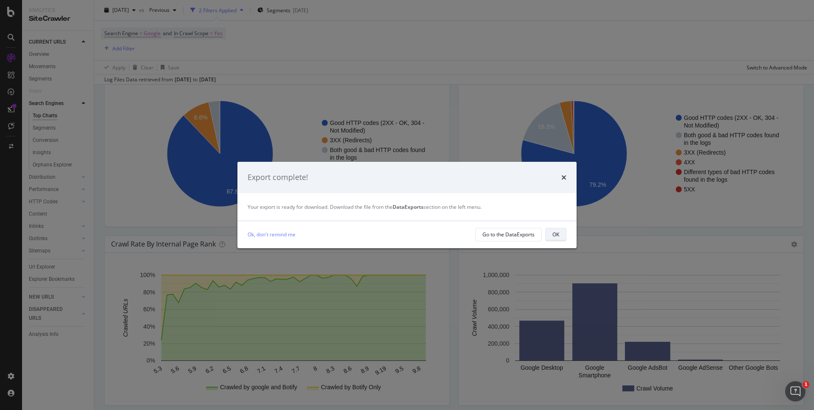
click at [558, 236] on div "OK" at bounding box center [556, 234] width 7 height 7
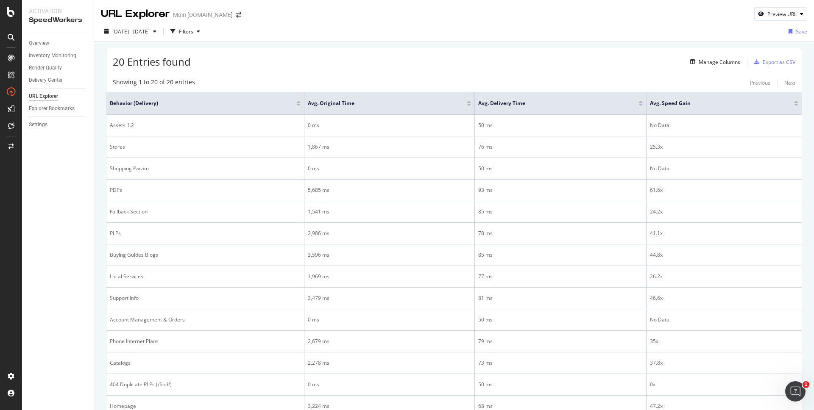
click at [495, 57] on div "20 Entries found Manage Columns Export as CSV" at bounding box center [453, 58] width 695 height 21
click at [48, 95] on div "SiteCrawler" at bounding box center [46, 95] width 30 height 8
